Goal: Task Accomplishment & Management: Manage account settings

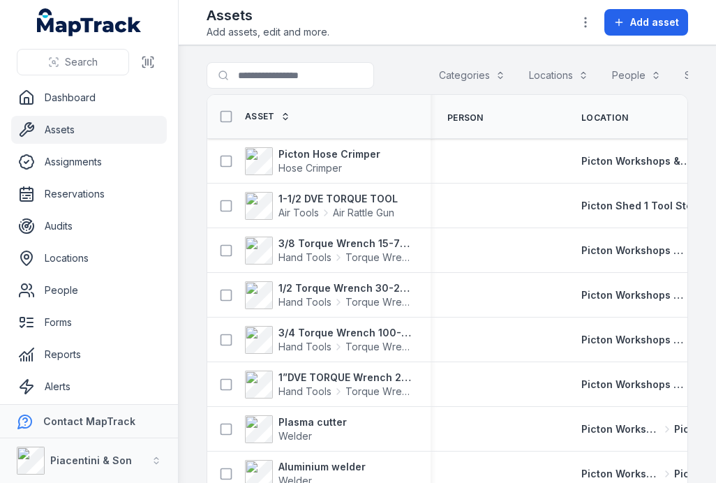
click at [465, 76] on button "Categories" at bounding box center [472, 75] width 84 height 27
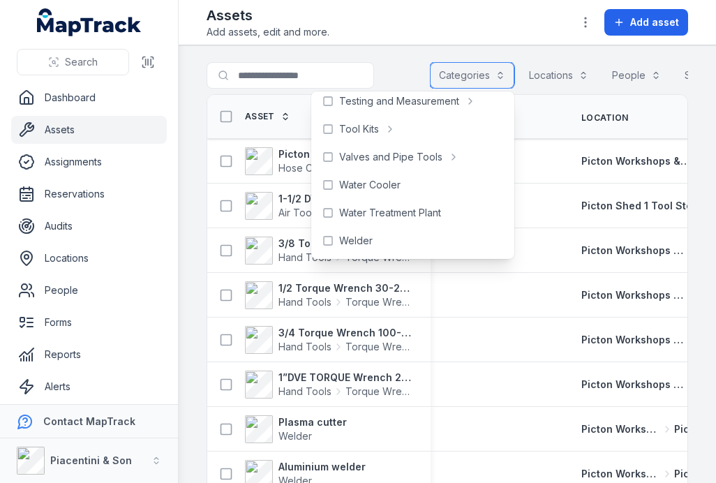
scroll to position [706, 0]
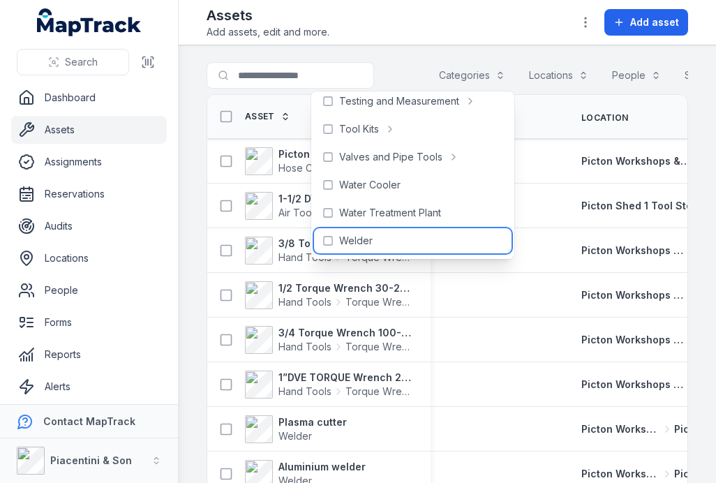
click at [354, 241] on span "Welder" at bounding box center [355, 241] width 33 height 14
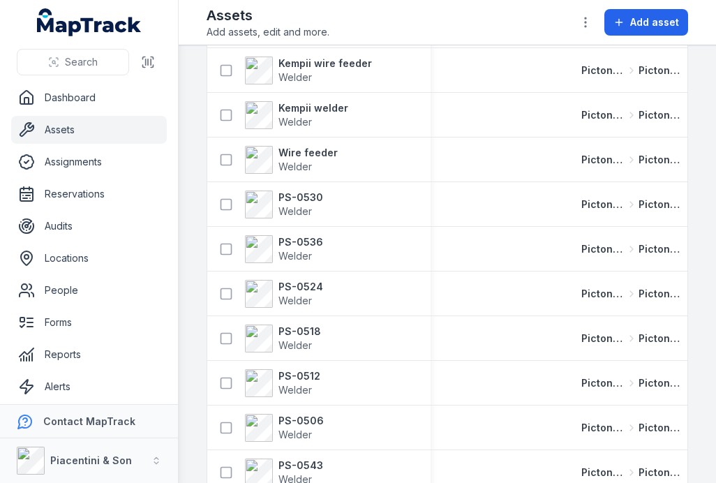
scroll to position [281, 0]
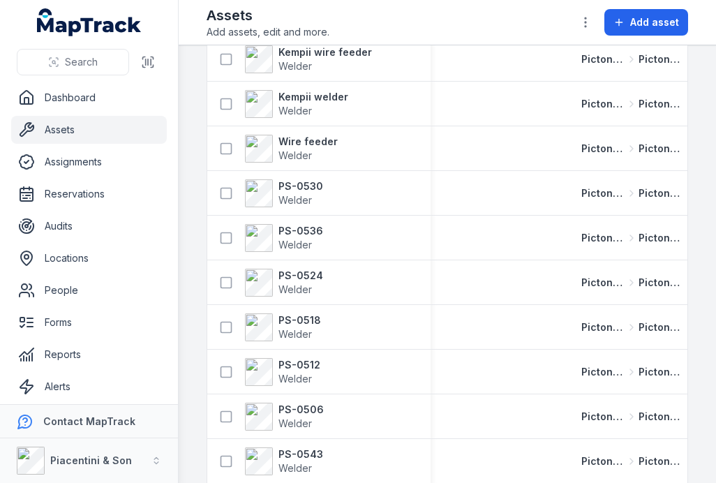
click at [294, 326] on strong "PS-0518" at bounding box center [299, 320] width 43 height 14
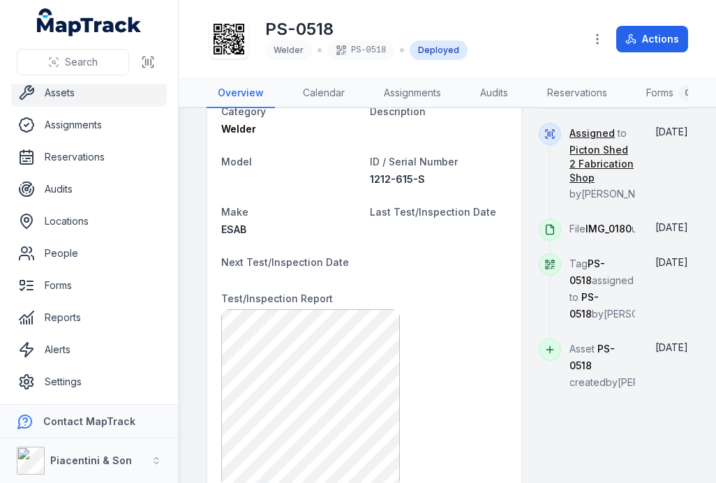
scroll to position [37, 0]
click at [71, 373] on link "Settings" at bounding box center [89, 382] width 156 height 28
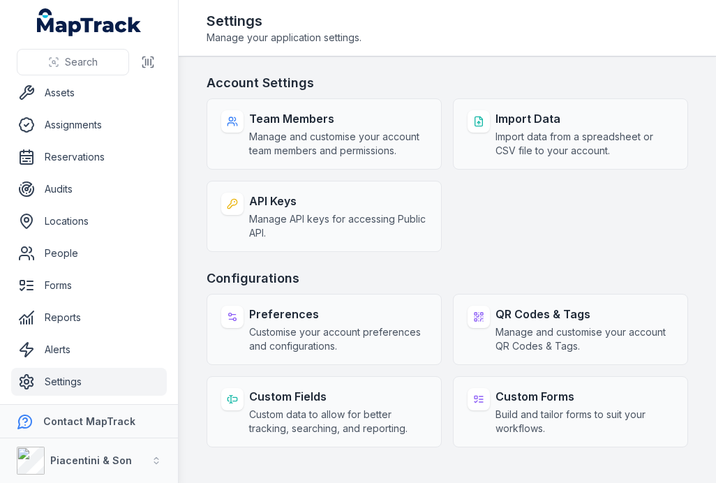
click at [356, 140] on span "Manage and customise your account team members and permissions." at bounding box center [338, 144] width 178 height 28
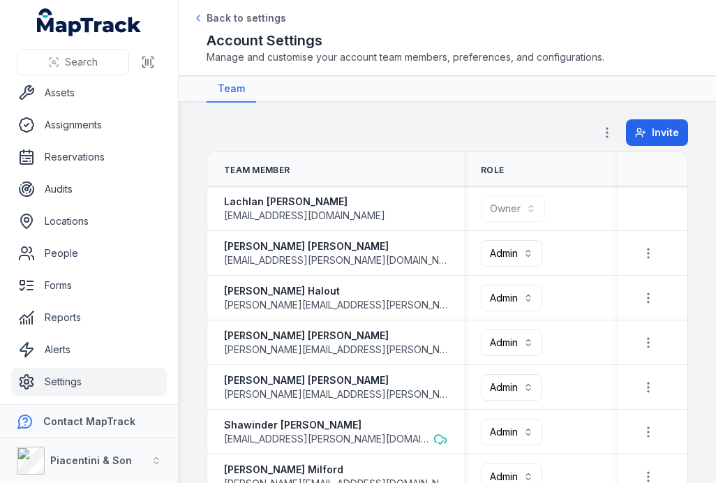
click at [658, 135] on span "Invite" at bounding box center [665, 133] width 27 height 14
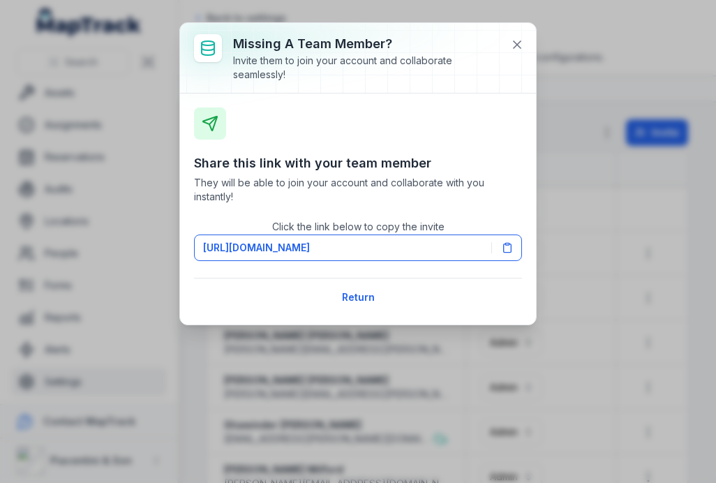
click at [510, 248] on icon at bounding box center [507, 247] width 11 height 11
click at [377, 286] on button "Return" at bounding box center [358, 297] width 51 height 27
